Goal: Navigation & Orientation: Find specific page/section

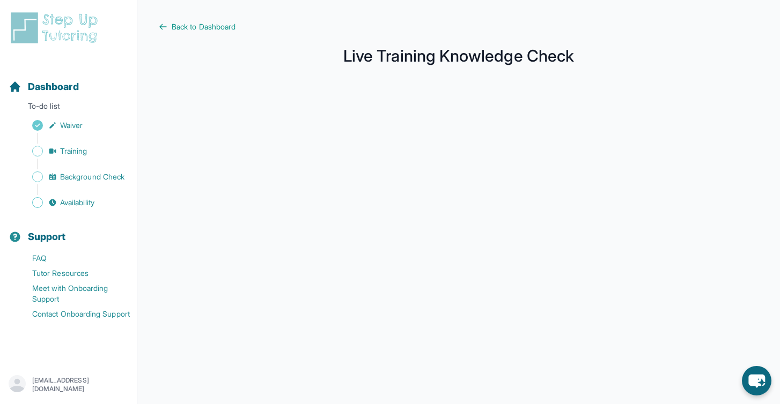
click at [52, 161] on div "Sidebar" at bounding box center [71, 164] width 124 height 11
click at [45, 156] on link "Training" at bounding box center [73, 151] width 128 height 15
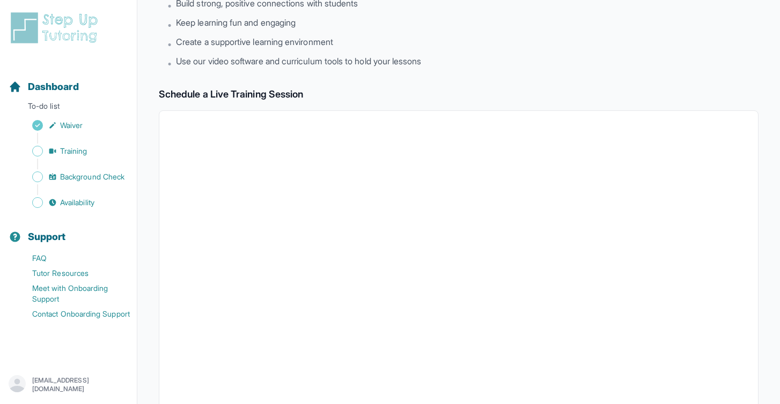
scroll to position [22, 0]
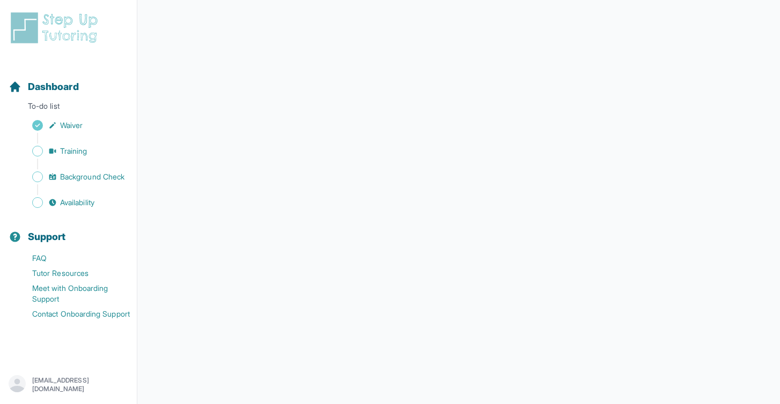
scroll to position [161, 0]
click at [77, 205] on span "Availability" at bounding box center [77, 202] width 34 height 11
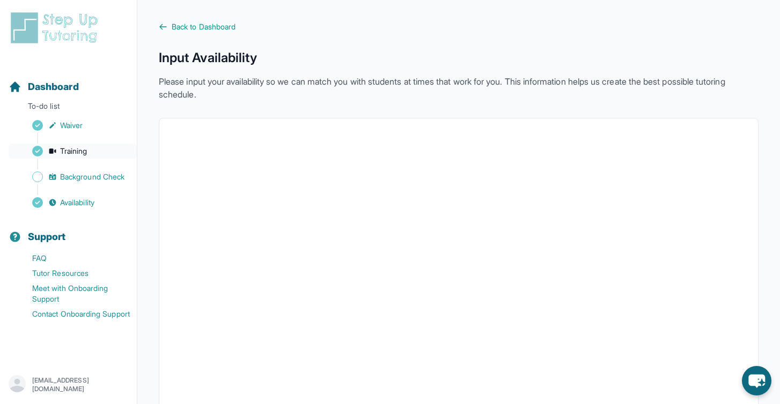
click at [41, 154] on span "Sidebar" at bounding box center [37, 151] width 11 height 11
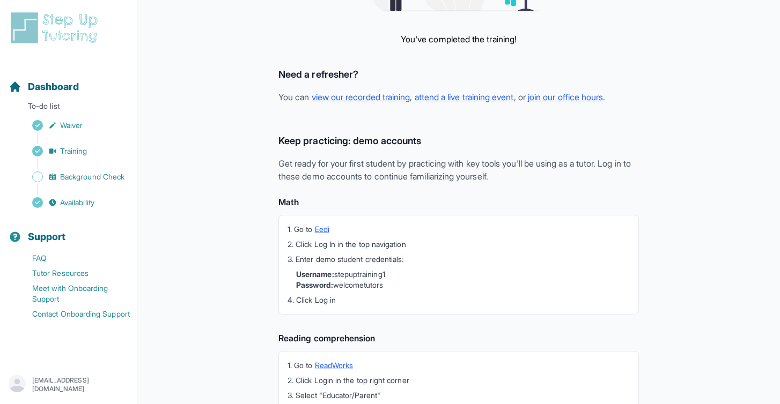
scroll to position [271, 0]
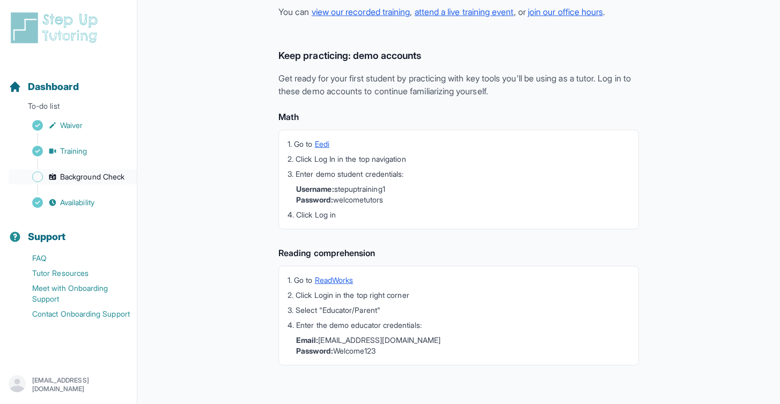
click at [36, 175] on span "Sidebar" at bounding box center [37, 177] width 11 height 11
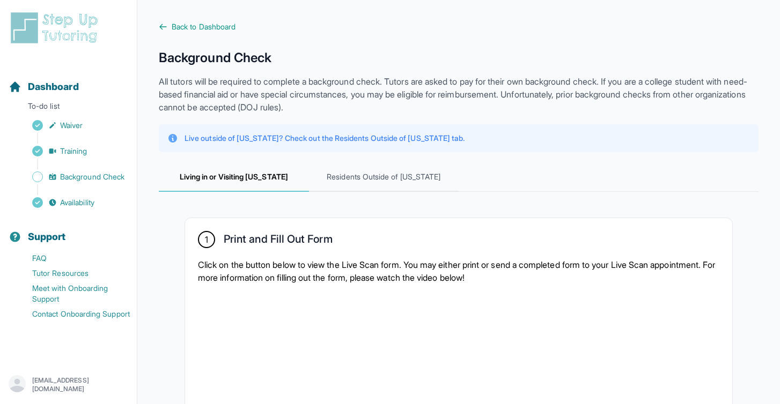
click at [109, 186] on div "Sidebar" at bounding box center [71, 190] width 124 height 11
click at [99, 207] on link "Availability" at bounding box center [73, 202] width 128 height 15
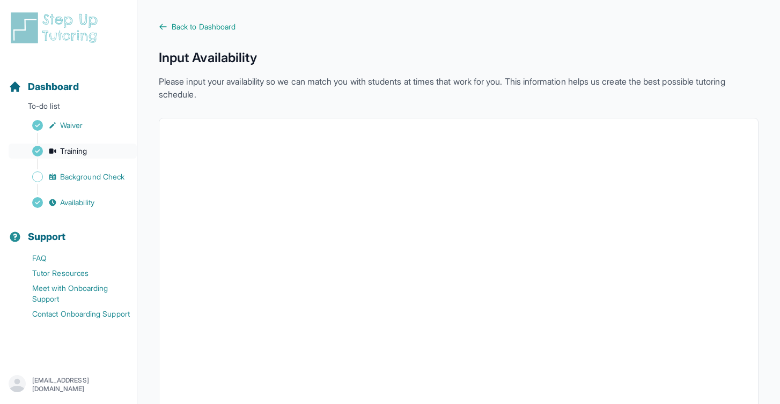
click at [74, 151] on span "Training" at bounding box center [73, 151] width 27 height 11
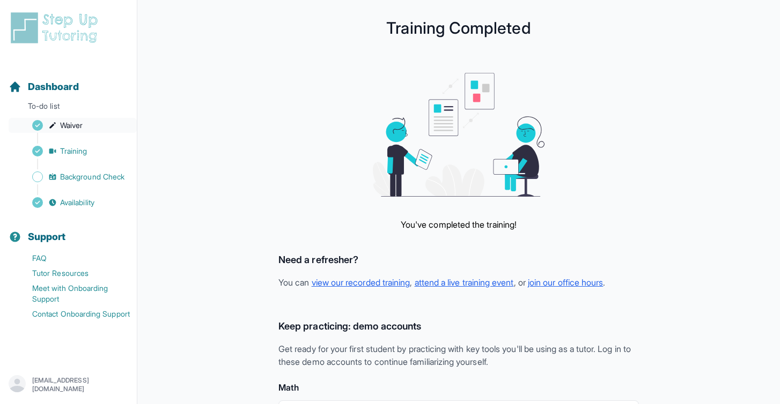
click at [70, 123] on span "Waiver" at bounding box center [71, 125] width 23 height 11
